Goal: Information Seeking & Learning: Check status

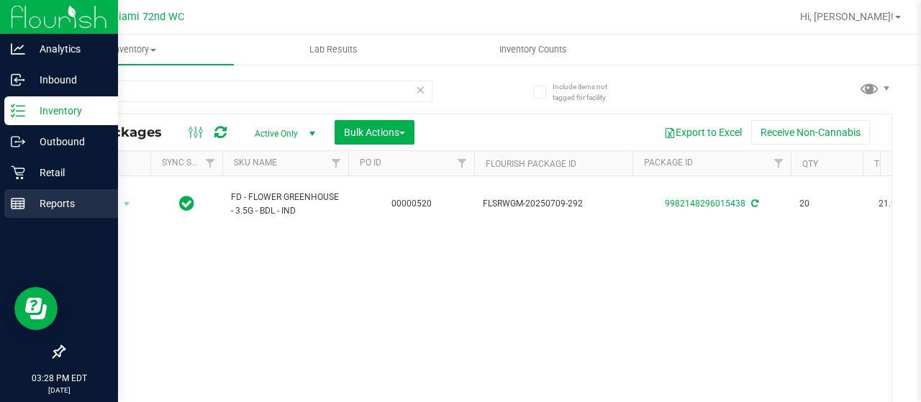
click at [32, 197] on p "Reports" at bounding box center [68, 203] width 86 height 17
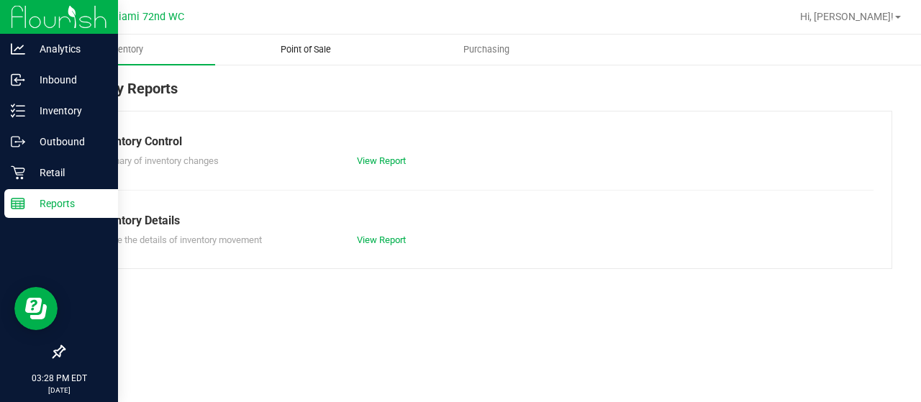
click at [306, 60] on uib-tab-heading "Point of Sale" at bounding box center [305, 49] width 179 height 29
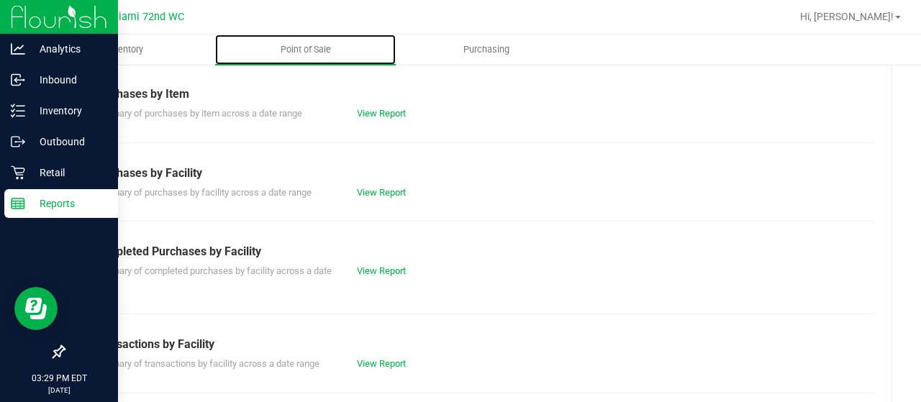
scroll to position [206, 0]
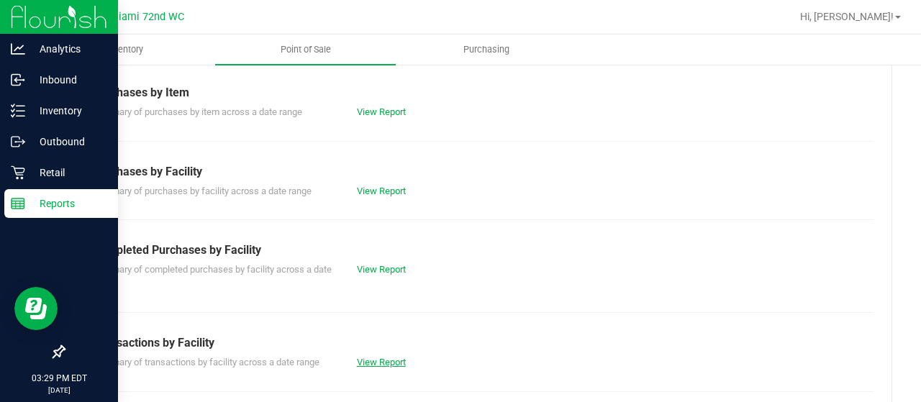
click at [383, 359] on link "View Report" at bounding box center [381, 362] width 49 height 11
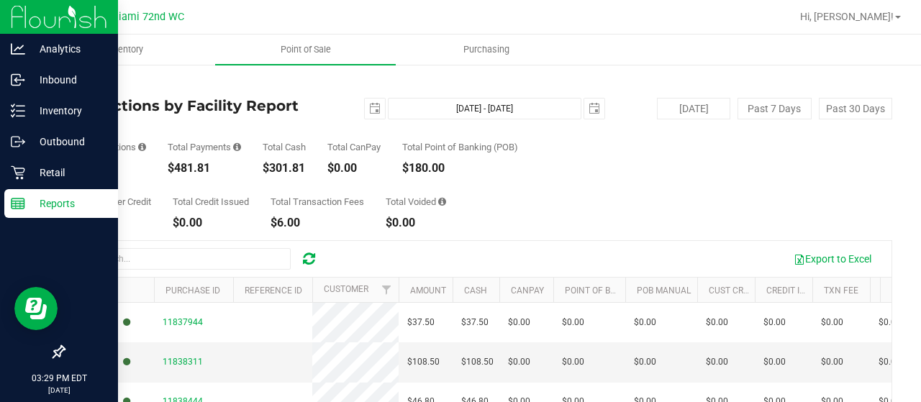
click at [193, 173] on div "$481.81" at bounding box center [204, 169] width 73 height 12
copy div "481.81"
